Goal: Task Accomplishment & Management: Manage account settings

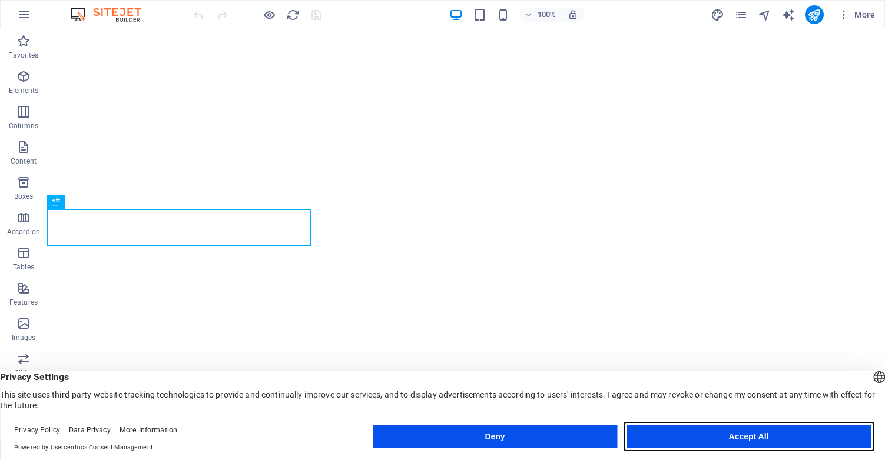
click at [719, 432] on button "Accept All" at bounding box center [748, 437] width 244 height 24
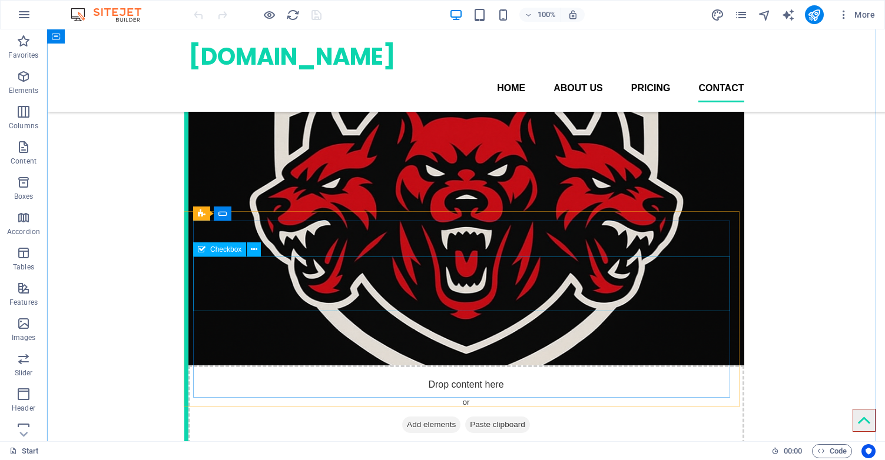
scroll to position [1394, 0]
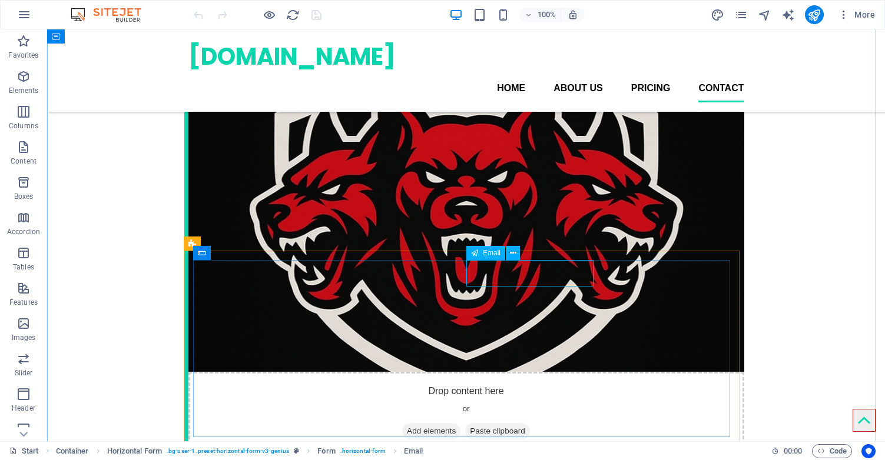
click at [512, 255] on icon at bounding box center [513, 253] width 6 height 12
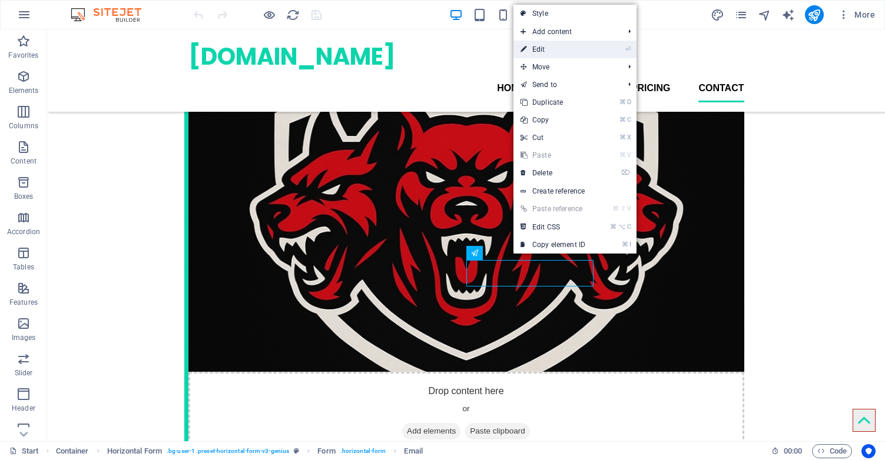
click at [558, 49] on link "⏎ Edit" at bounding box center [552, 50] width 79 height 18
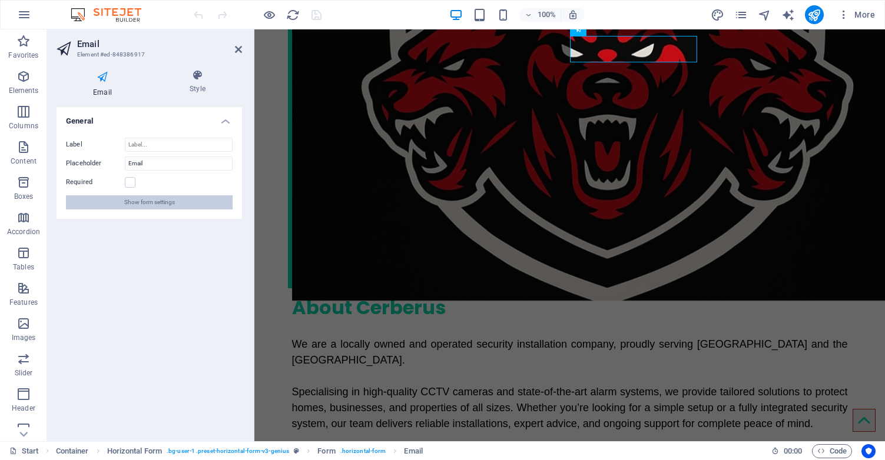
click at [154, 205] on span "Show form settings" at bounding box center [149, 202] width 51 height 14
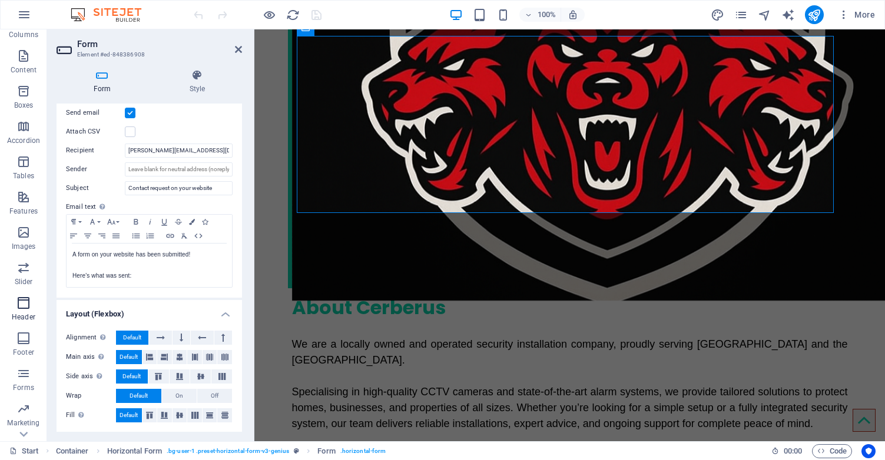
scroll to position [118, 0]
click at [844, 12] on icon "button" at bounding box center [843, 15] width 12 height 12
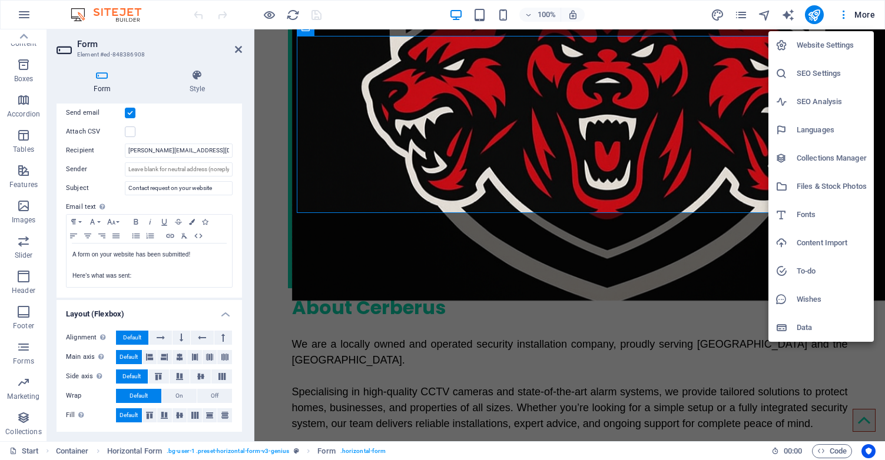
click at [810, 42] on h6 "Website Settings" at bounding box center [831, 45] width 70 height 14
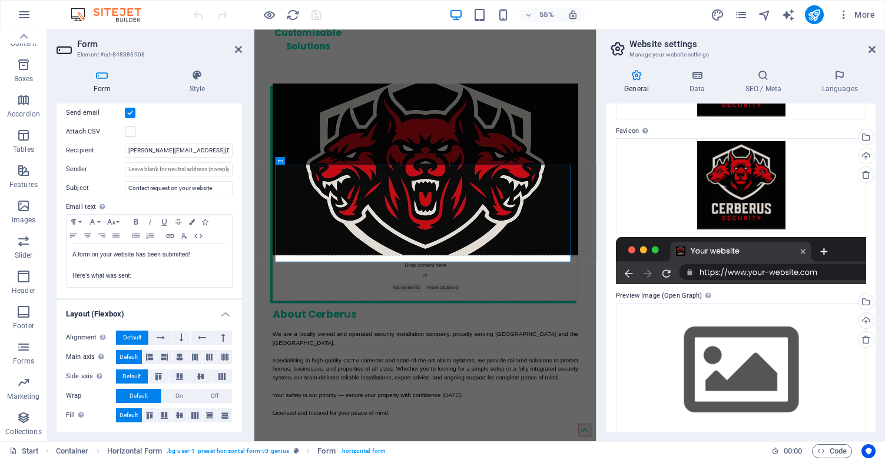
scroll to position [150, 0]
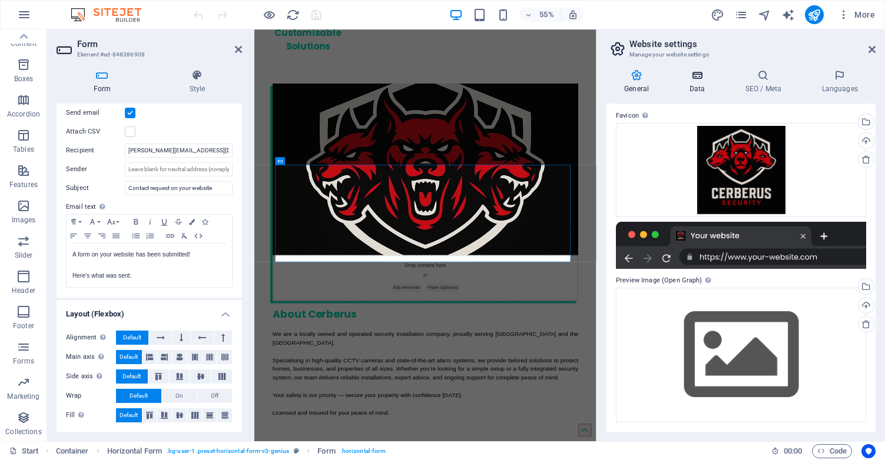
click at [718, 81] on icon at bounding box center [696, 75] width 51 height 12
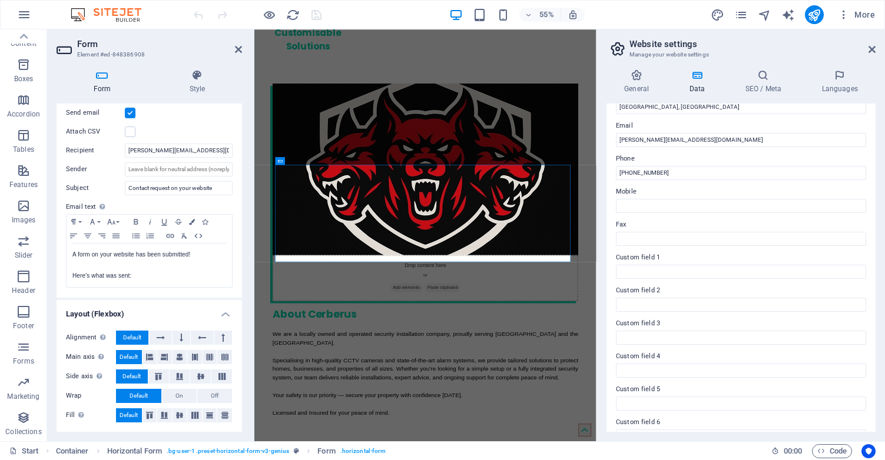
scroll to position [237, 0]
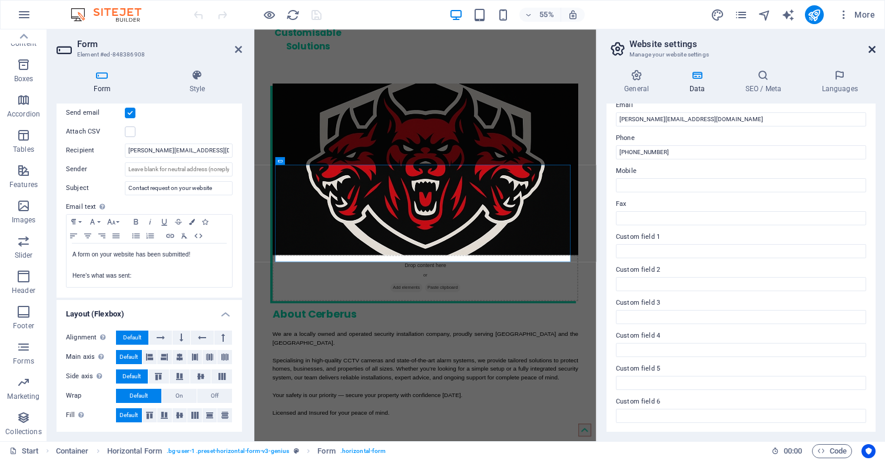
click at [872, 52] on icon at bounding box center [871, 49] width 7 height 9
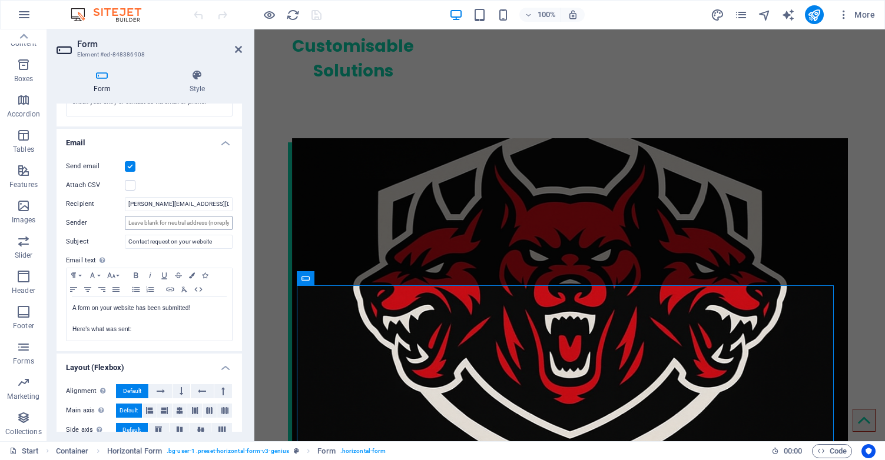
scroll to position [267, 0]
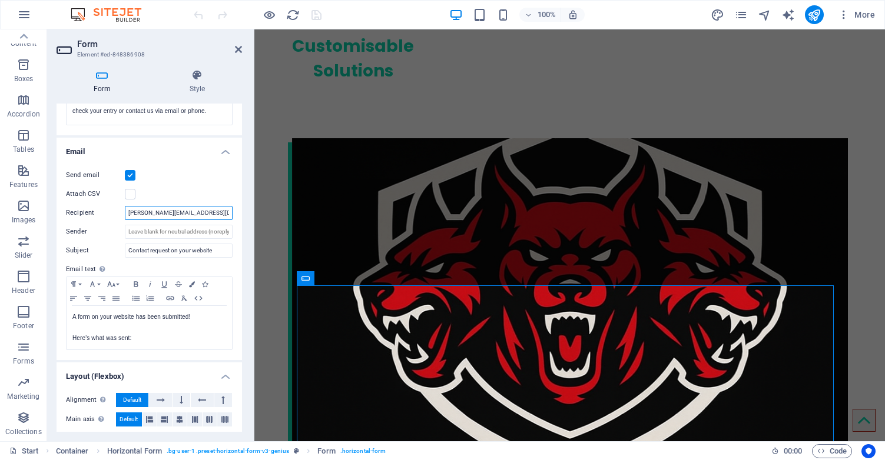
click at [158, 212] on input "[PERSON_NAME][EMAIL_ADDRESS][DOMAIN_NAME]" at bounding box center [179, 213] width 108 height 14
type input "[EMAIL_ADDRESS][DOMAIN_NAME]"
click at [104, 239] on div "Send email Attach CSV Recipient [EMAIL_ADDRESS][DOMAIN_NAME] Sender Subject Con…" at bounding box center [148, 259] width 185 height 201
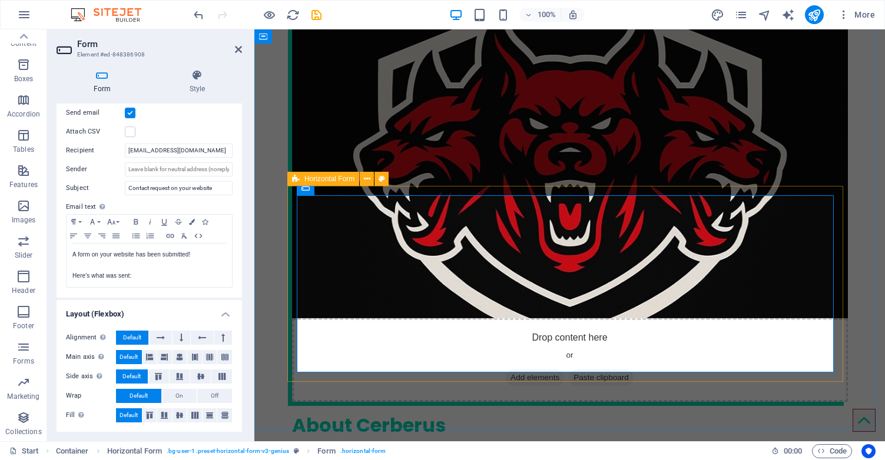
scroll to position [1290, 0]
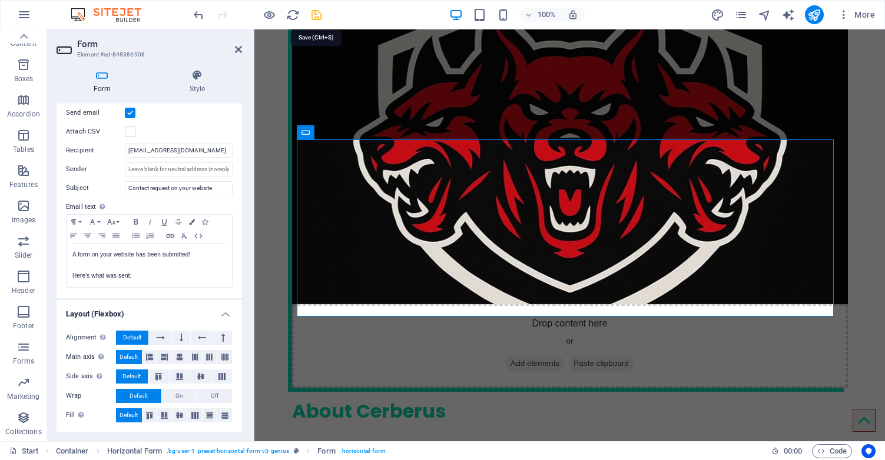
click at [314, 15] on icon "save" at bounding box center [317, 15] width 14 height 14
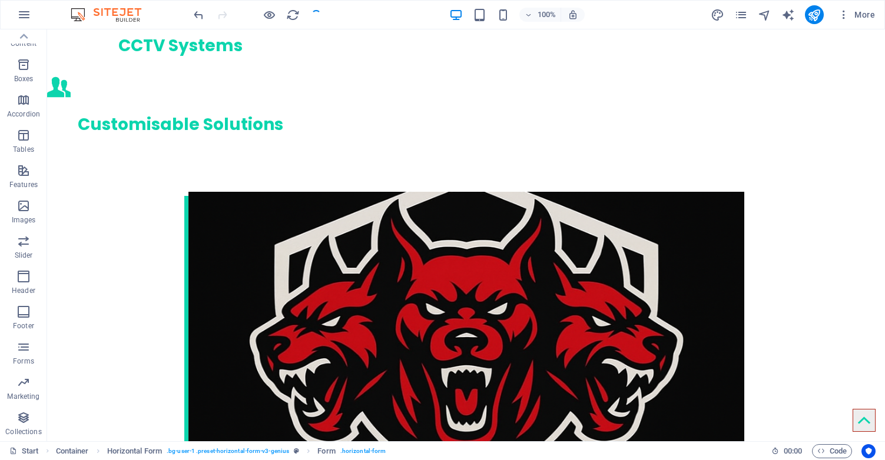
checkbox input "false"
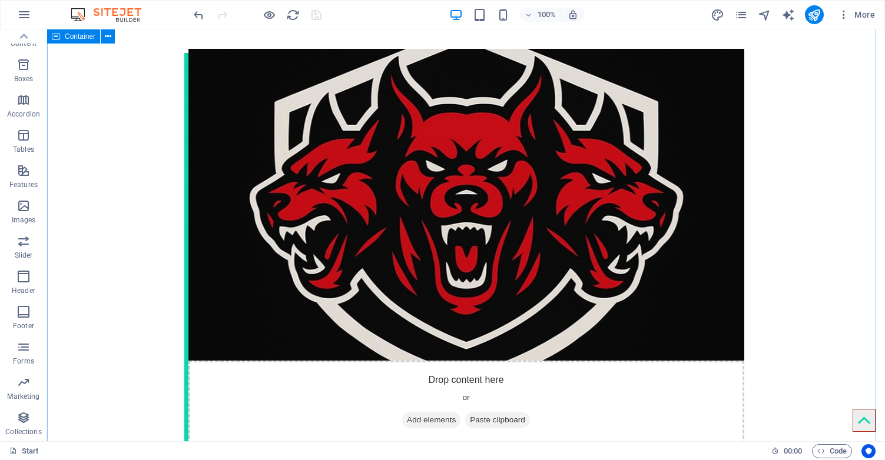
scroll to position [1437, 0]
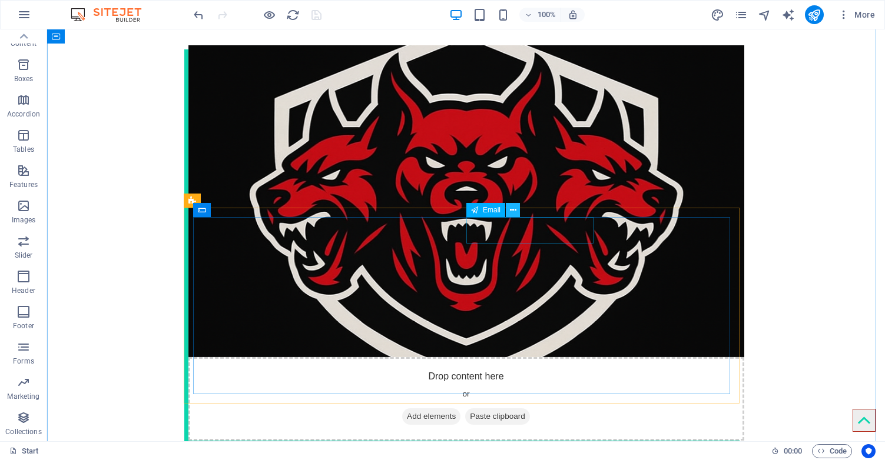
click at [511, 212] on icon at bounding box center [513, 210] width 6 height 12
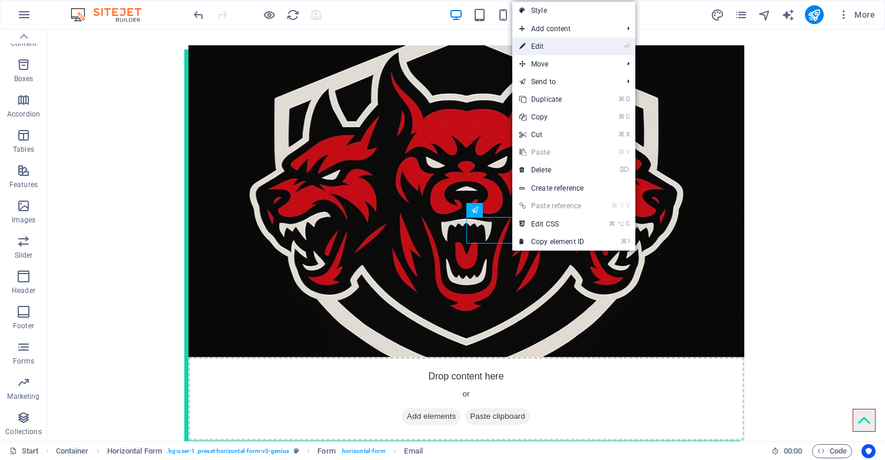
click at [542, 52] on link "⏎ Edit" at bounding box center [551, 47] width 79 height 18
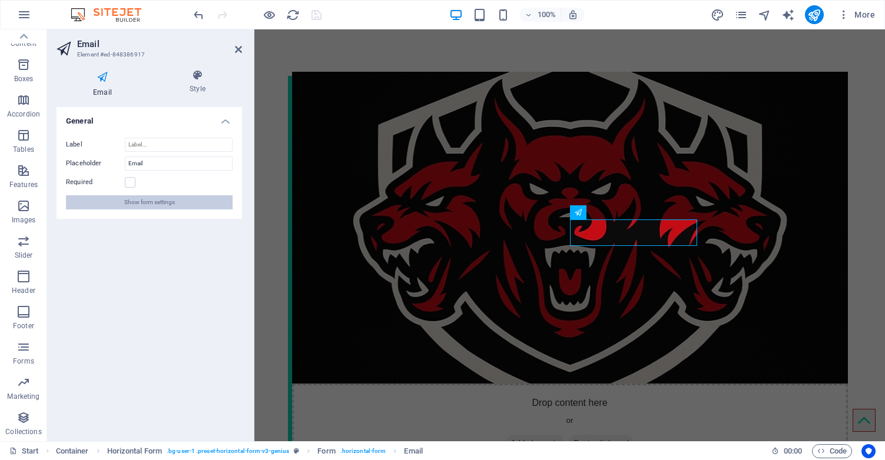
click at [150, 204] on span "Show form settings" at bounding box center [149, 202] width 51 height 14
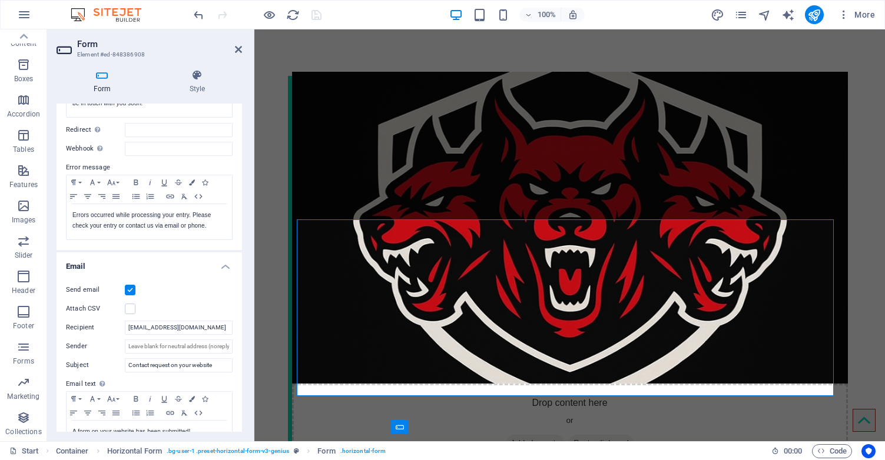
scroll to position [180, 0]
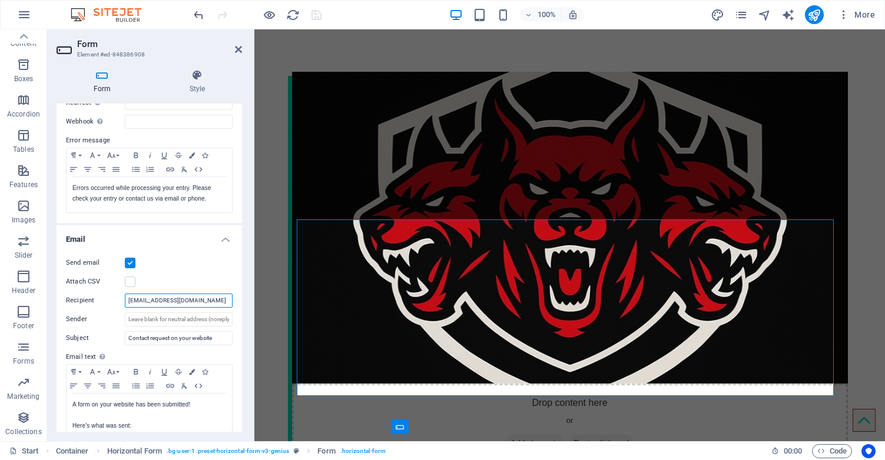
click at [158, 300] on input "[EMAIL_ADDRESS][DOMAIN_NAME]" at bounding box center [179, 301] width 108 height 14
paste input "lex@cerberuswa"
type input "[PERSON_NAME][EMAIL_ADDRESS][DOMAIN_NAME]"
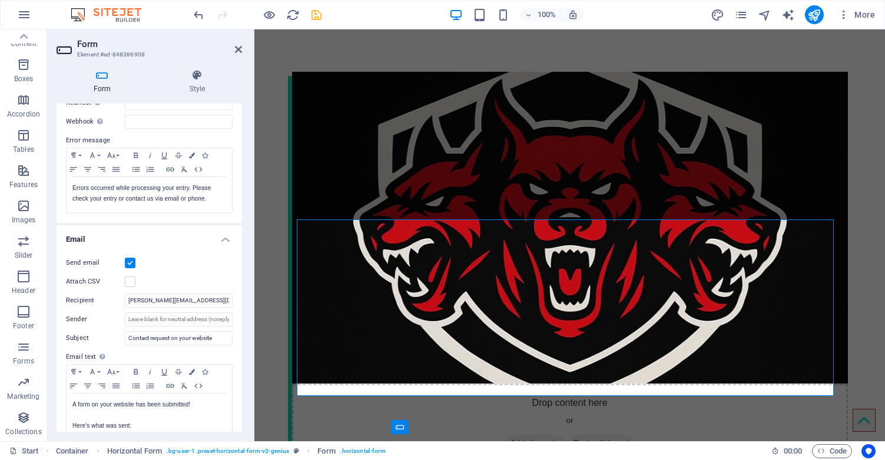
click at [172, 276] on div "Attach CSV" at bounding box center [149, 282] width 167 height 14
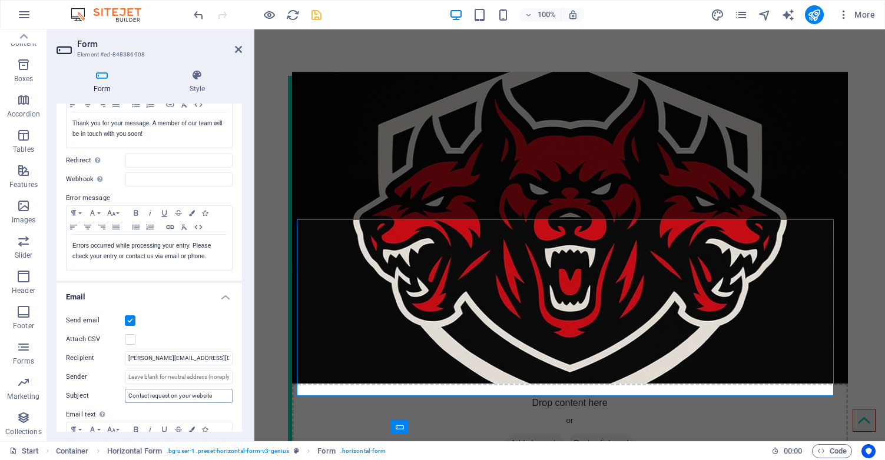
scroll to position [162, 0]
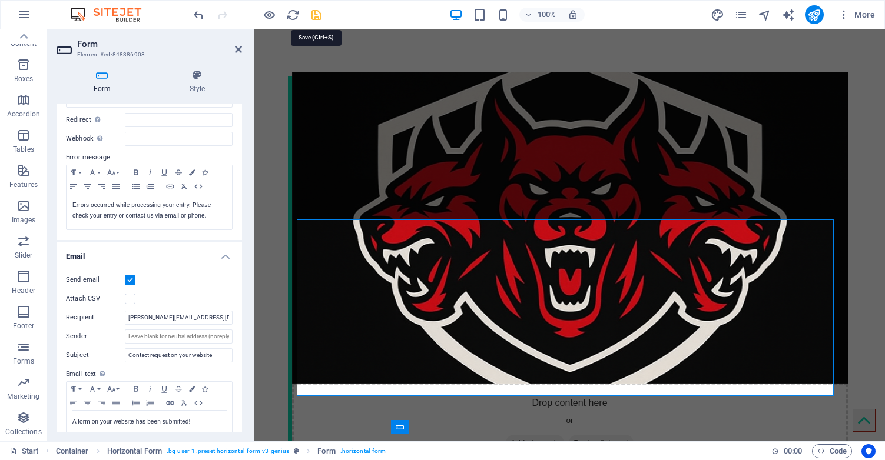
click at [317, 18] on icon "save" at bounding box center [317, 15] width 14 height 14
checkbox input "false"
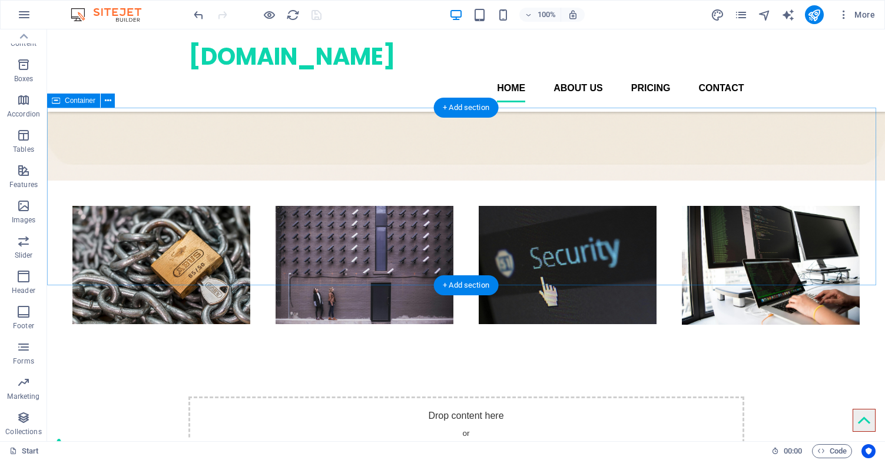
scroll to position [697, 0]
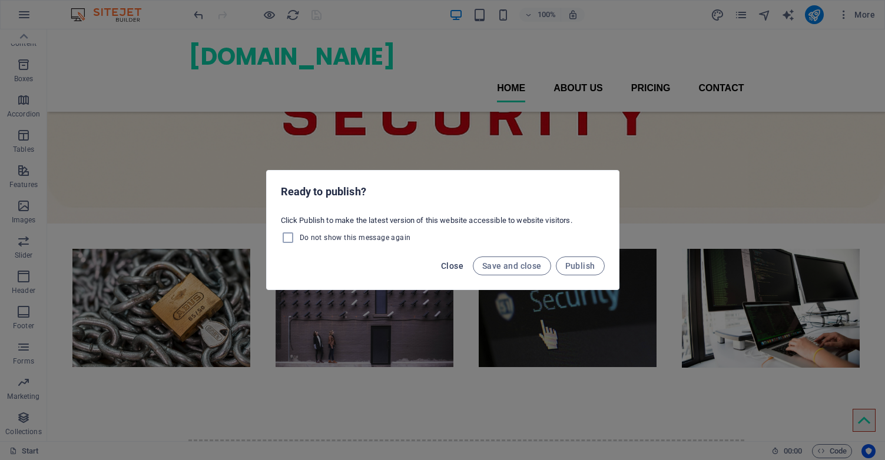
click at [453, 268] on span "Close" at bounding box center [452, 265] width 22 height 9
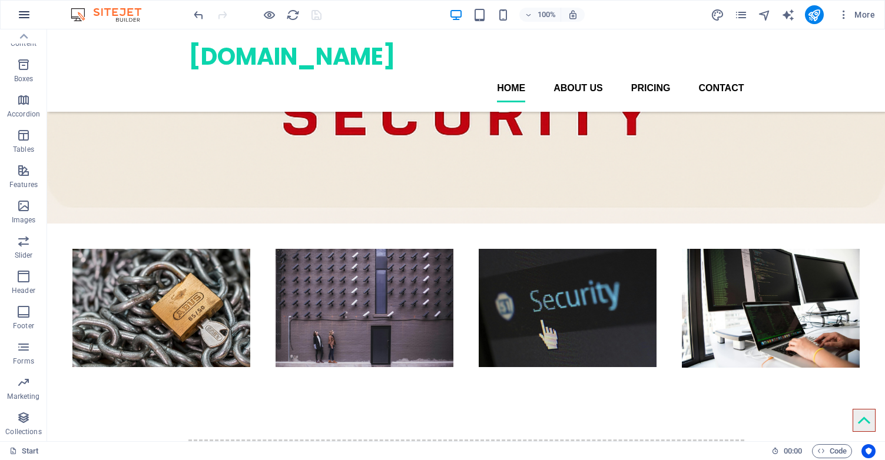
click at [26, 16] on icon "button" at bounding box center [24, 15] width 14 height 14
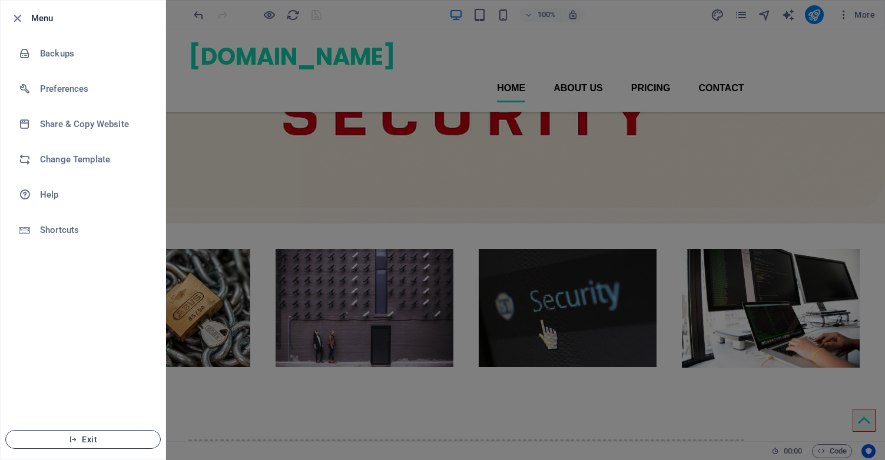
click at [101, 433] on button "Exit" at bounding box center [82, 439] width 155 height 19
